Goal: Task Accomplishment & Management: Use online tool/utility

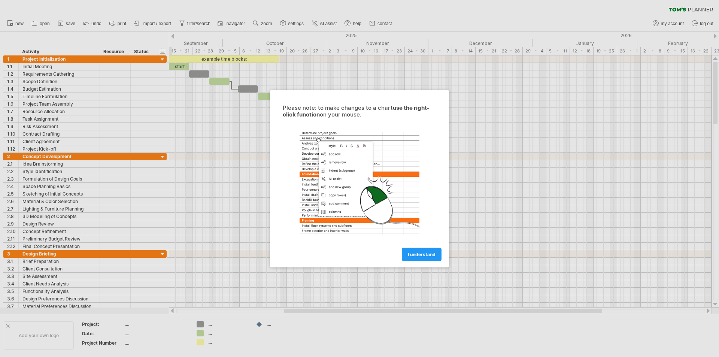
click at [457, 4] on div at bounding box center [359, 178] width 719 height 357
click at [414, 258] on link "I understand" at bounding box center [422, 253] width 40 height 13
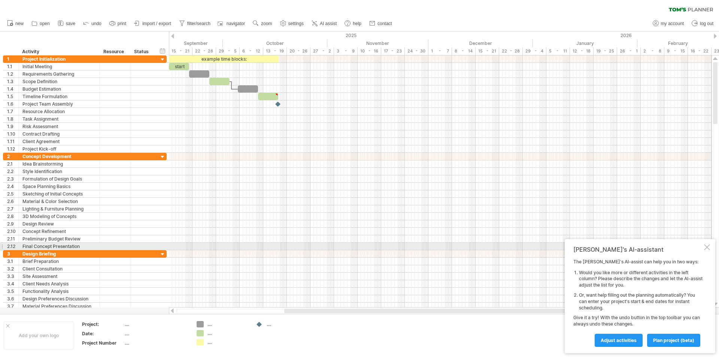
click at [708, 248] on div at bounding box center [707, 247] width 6 height 6
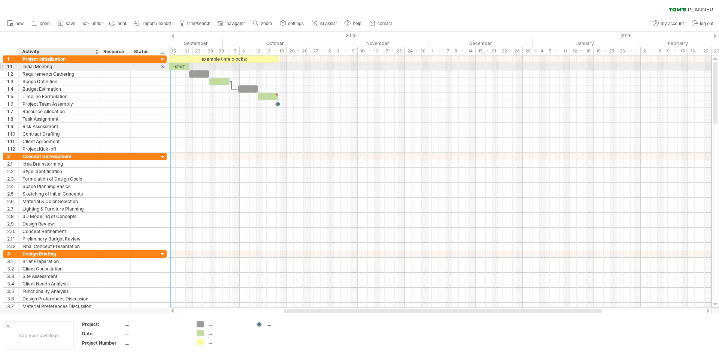
click at [44, 65] on div "Initial Meeting" at bounding box center [58, 66] width 73 height 7
click at [162, 66] on div at bounding box center [162, 67] width 7 height 8
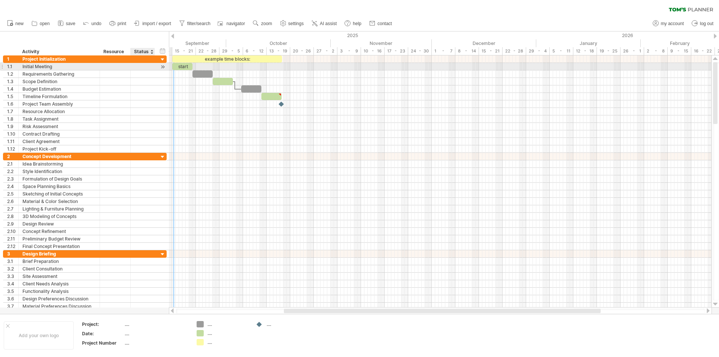
click at [162, 66] on div at bounding box center [162, 67] width 7 height 8
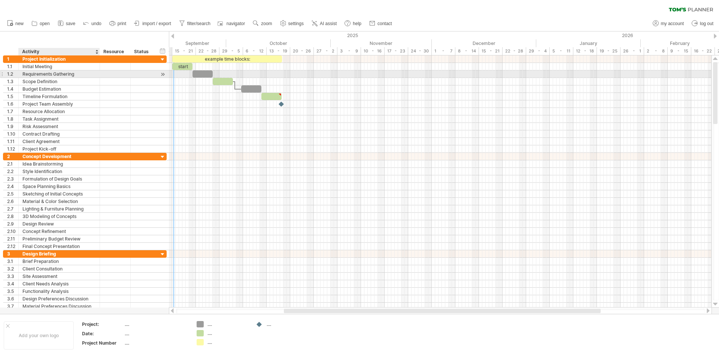
click at [49, 73] on div "Requirements Gathering" at bounding box center [58, 73] width 73 height 7
click at [36, 120] on div "Task Assignment" at bounding box center [58, 118] width 73 height 7
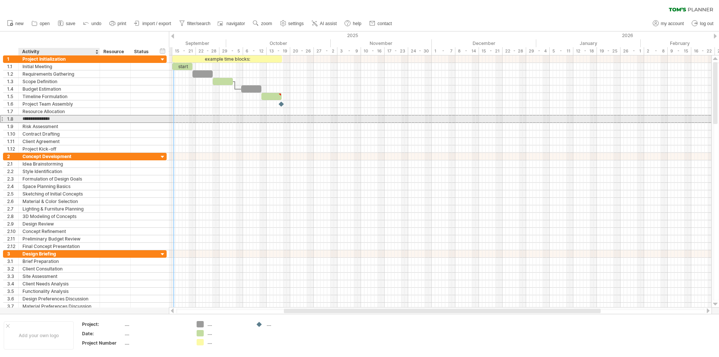
click at [55, 119] on input "**********" at bounding box center [58, 118] width 73 height 7
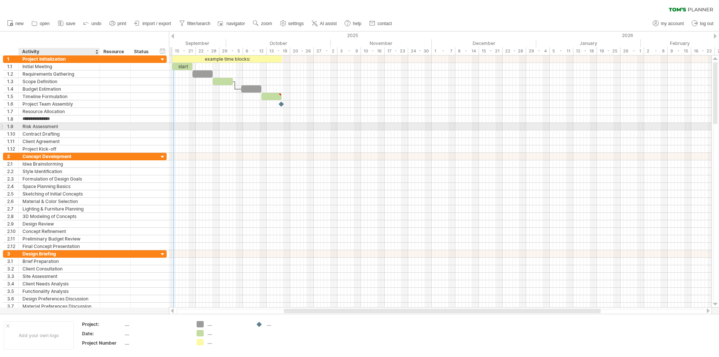
click at [50, 126] on div "Risk Assessment" at bounding box center [58, 126] width 73 height 7
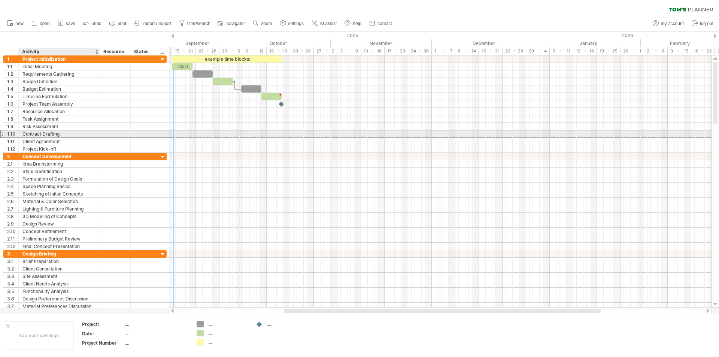
click at [46, 135] on div "Contract Drafting" at bounding box center [58, 133] width 73 height 7
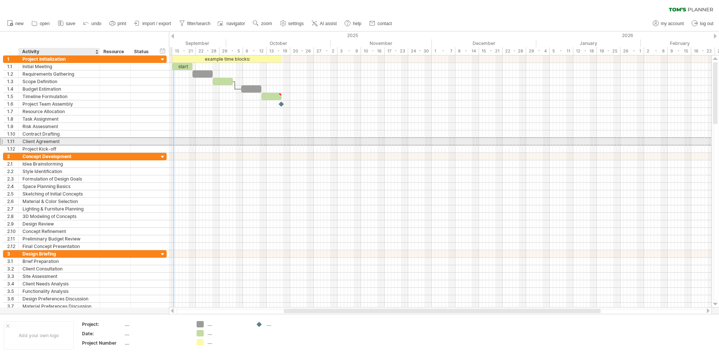
click at [46, 140] on div "Client Agreement" at bounding box center [58, 141] width 73 height 7
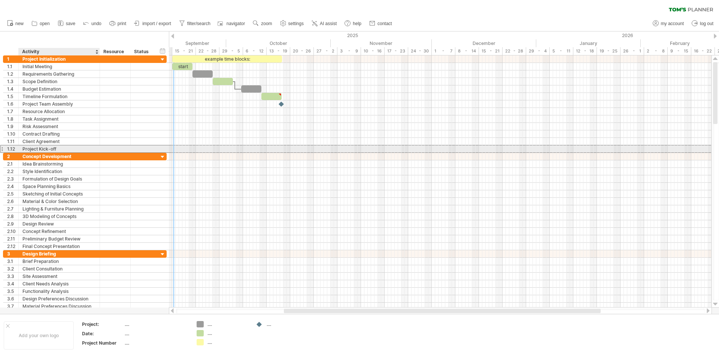
click at [46, 150] on div "Project Kick-off" at bounding box center [58, 148] width 73 height 7
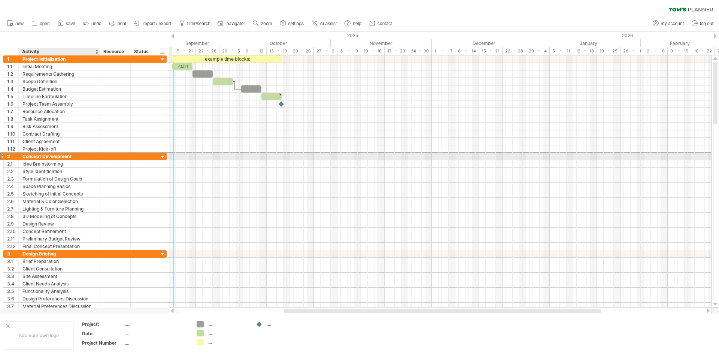
click at [45, 156] on div "Concept Development" at bounding box center [58, 156] width 73 height 7
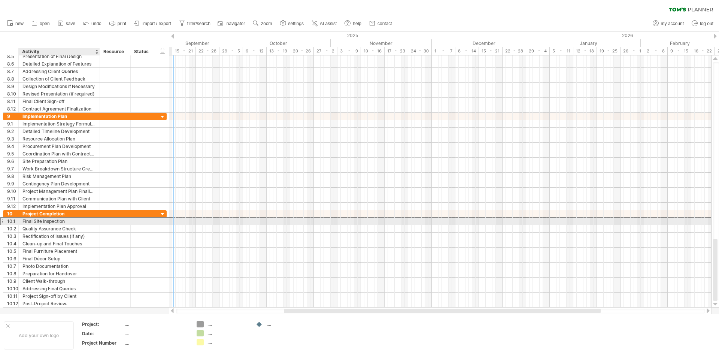
click at [57, 221] on div "Final Site Inspection" at bounding box center [58, 220] width 73 height 7
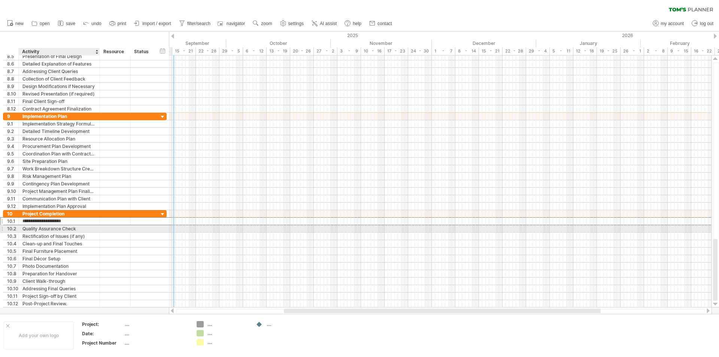
click at [58, 226] on div "Quality Assurance Check" at bounding box center [58, 228] width 73 height 7
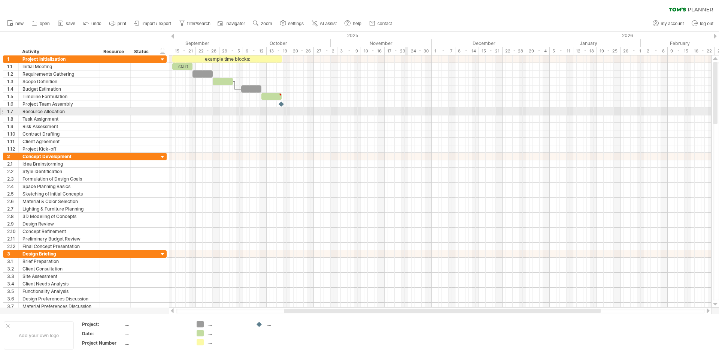
click at [407, 114] on div at bounding box center [440, 111] width 542 height 7
click at [407, 111] on div at bounding box center [440, 111] width 542 height 7
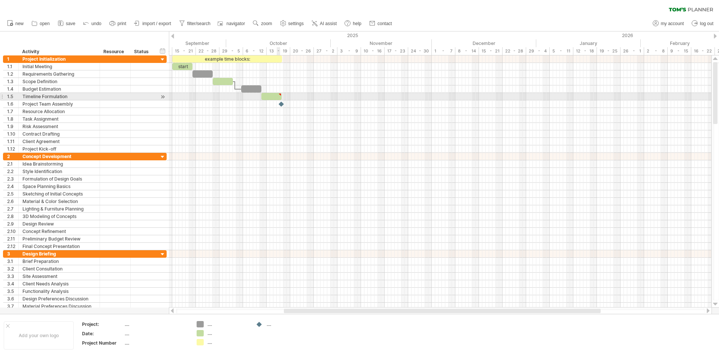
type textarea "**********"
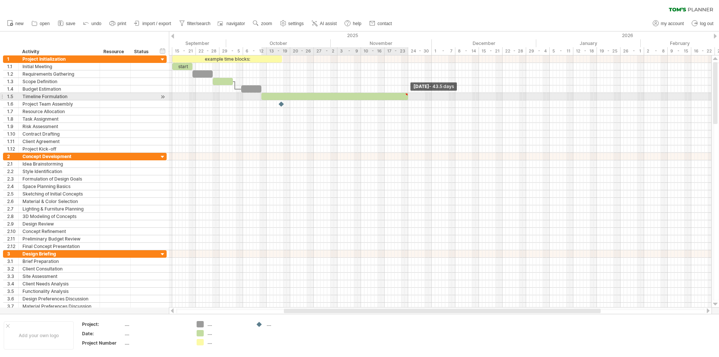
drag, startPoint x: 281, startPoint y: 94, endPoint x: 408, endPoint y: 100, distance: 126.3
click at [408, 100] on div "example time blocks: start Sunday 23 November - 43.5 days" at bounding box center [440, 181] width 542 height 252
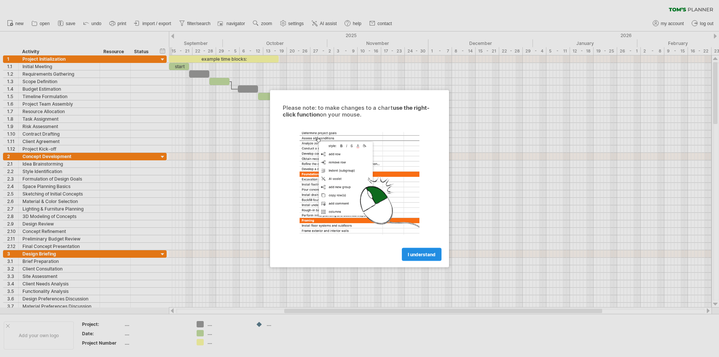
click at [418, 255] on span "I understand" at bounding box center [422, 254] width 28 height 6
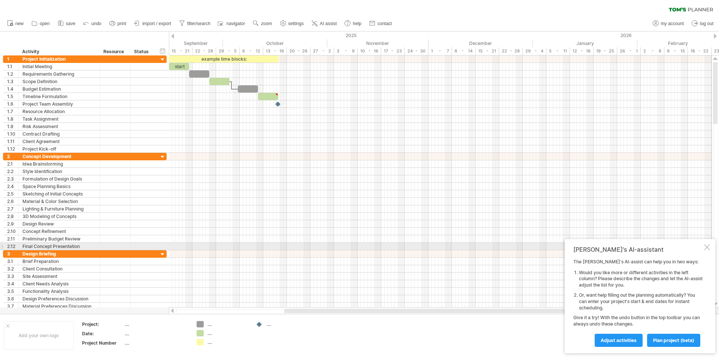
click at [707, 246] on div at bounding box center [707, 247] width 6 height 6
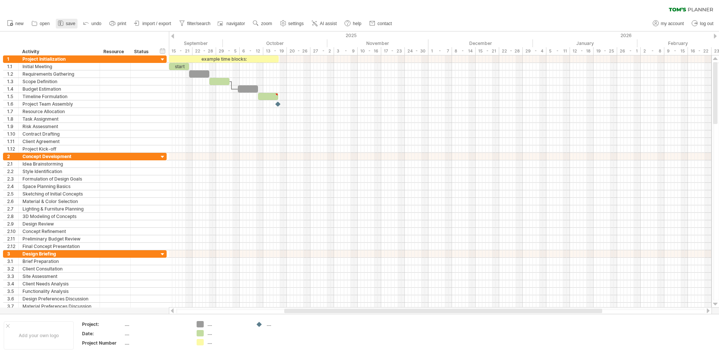
click at [68, 24] on span "save" at bounding box center [70, 23] width 9 height 5
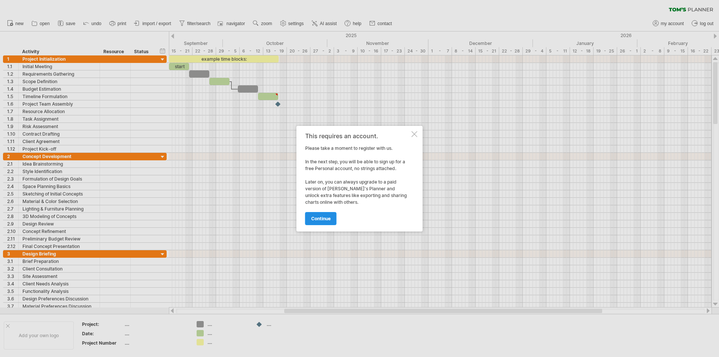
click at [324, 216] on span "continue" at bounding box center [320, 219] width 19 height 6
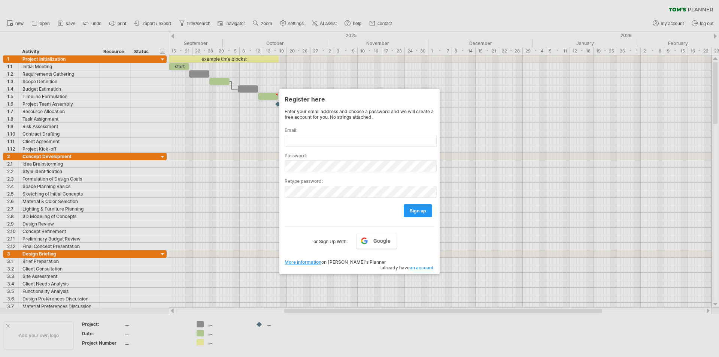
click at [419, 6] on div at bounding box center [359, 178] width 719 height 357
